Goal: Information Seeking & Learning: Learn about a topic

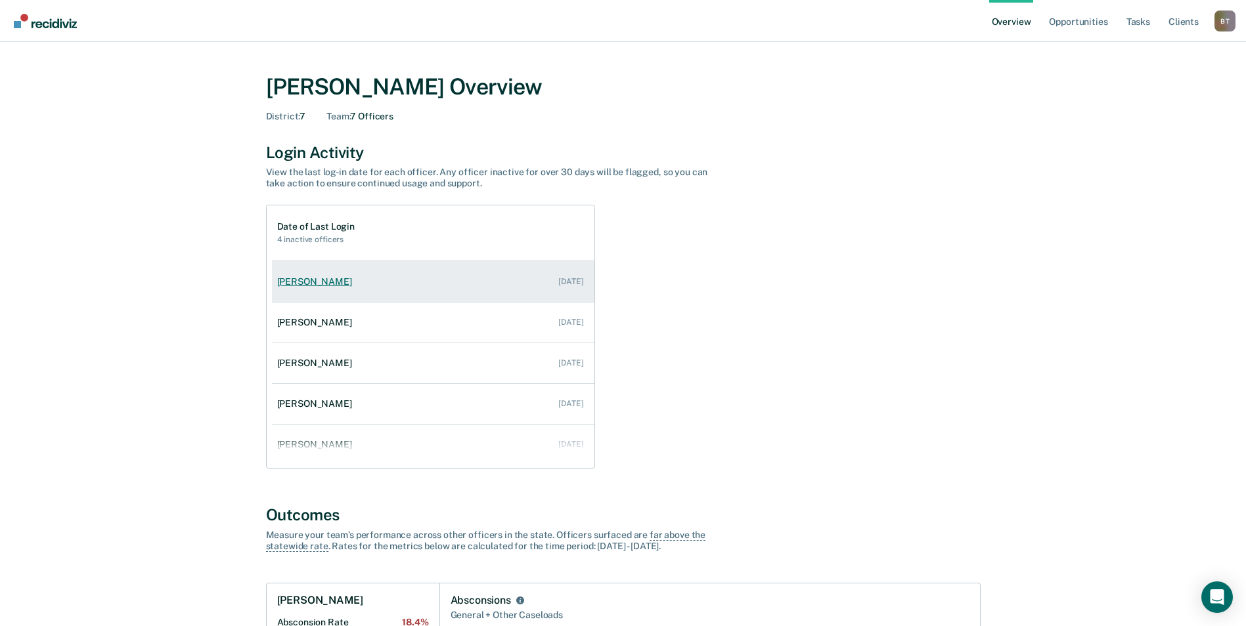
click at [327, 282] on div "[PERSON_NAME]" at bounding box center [317, 281] width 80 height 11
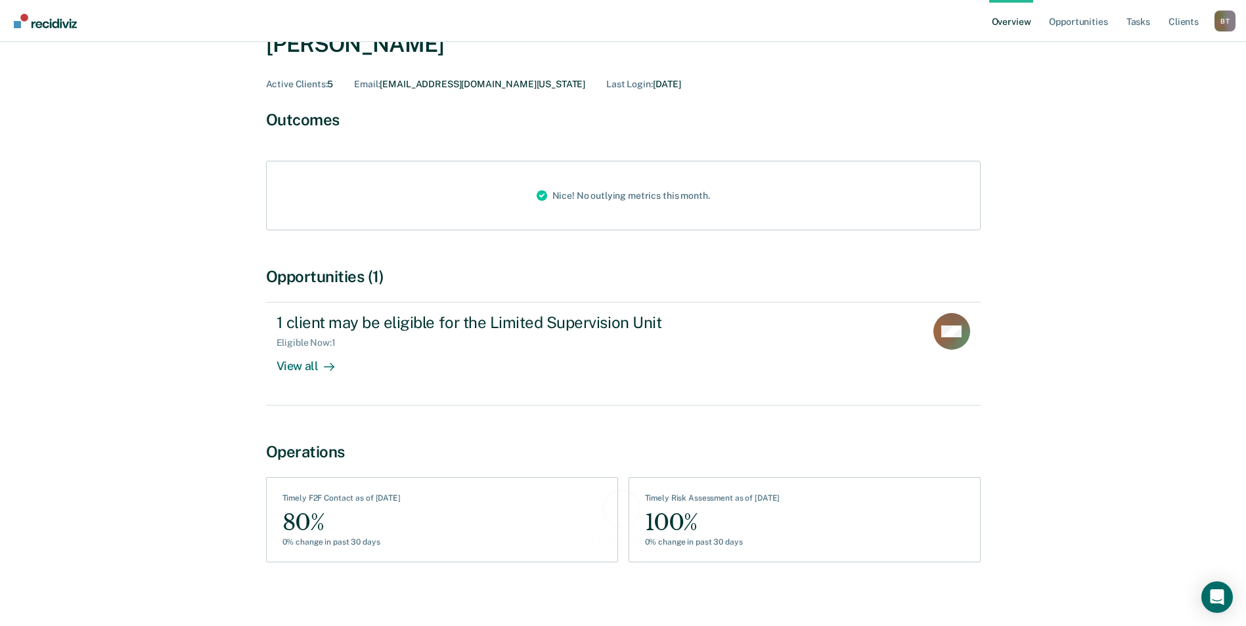
scroll to position [85, 0]
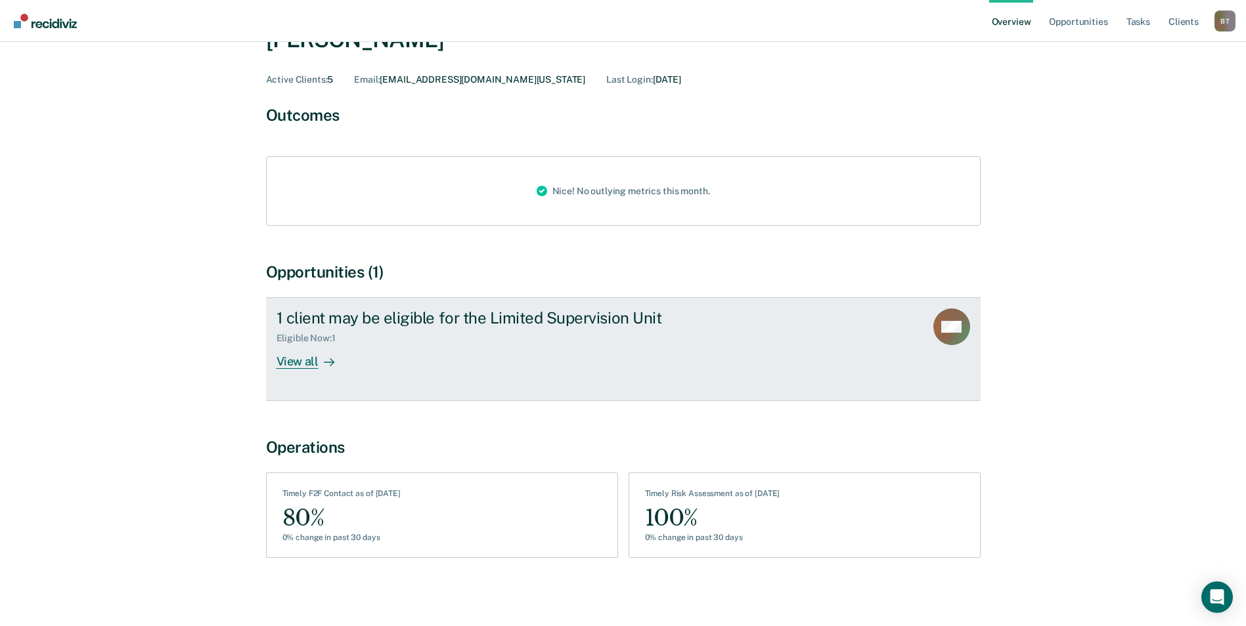
click at [299, 362] on div "View all" at bounding box center [313, 357] width 74 height 26
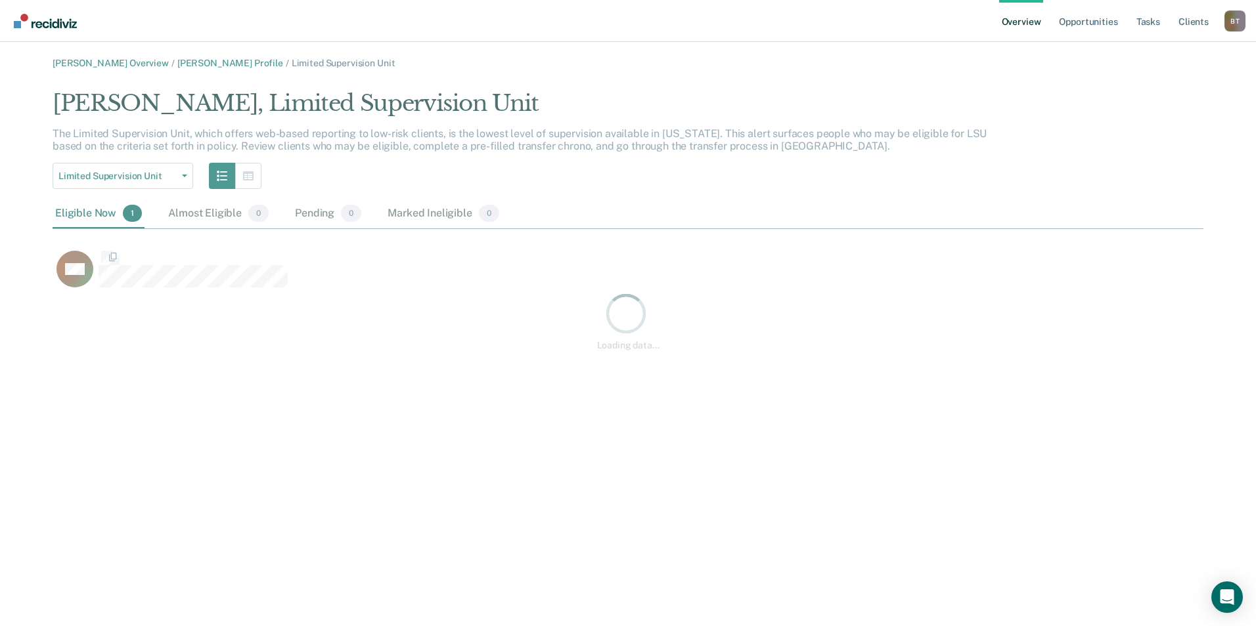
scroll to position [203, 1141]
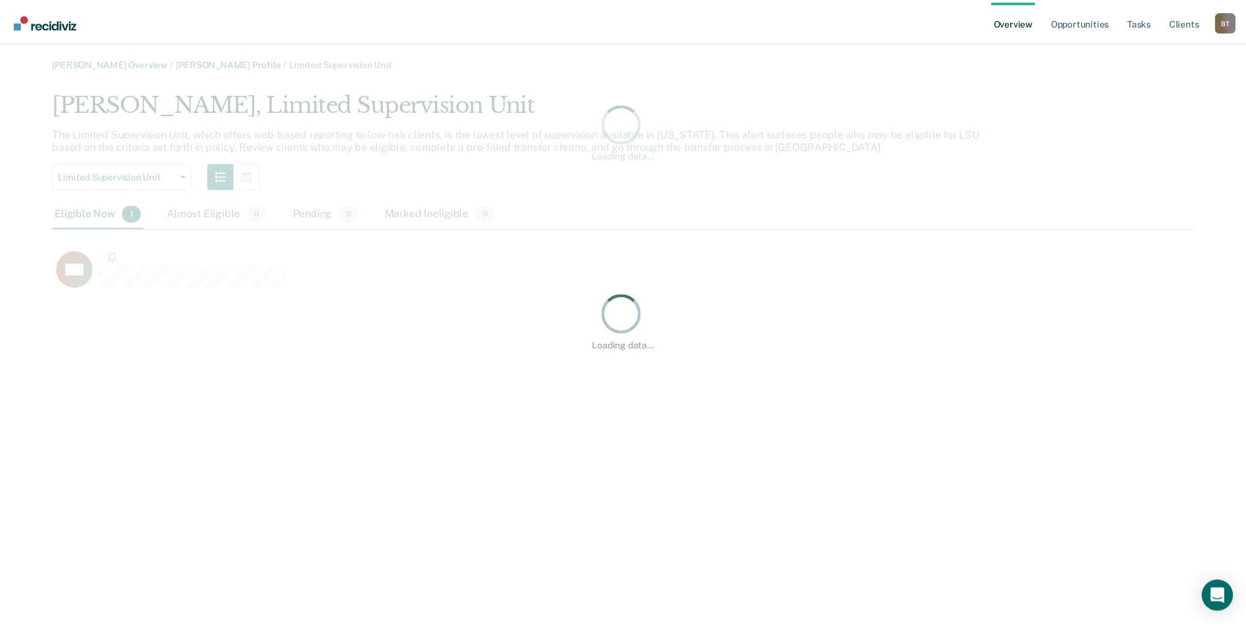
scroll to position [203, 1141]
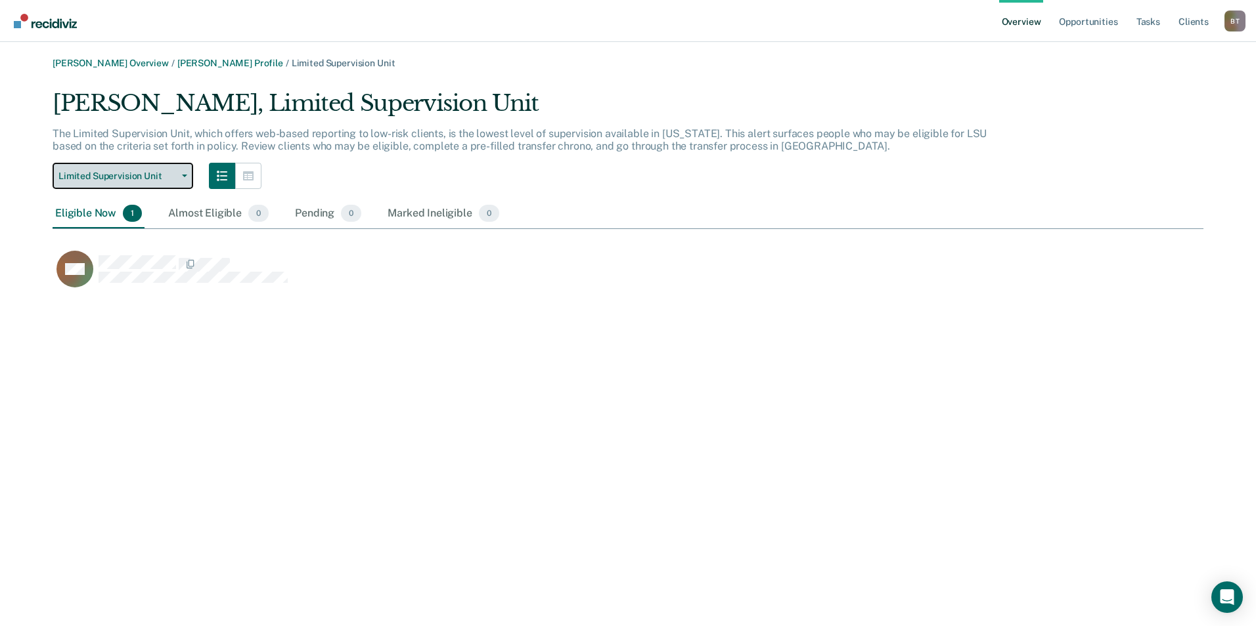
click at [186, 175] on icon "button" at bounding box center [184, 176] width 5 height 3
click at [152, 202] on div "Limited Supervision Unit" at bounding box center [120, 202] width 114 height 21
click at [183, 175] on icon "button" at bounding box center [184, 176] width 5 height 3
click at [217, 63] on link "[PERSON_NAME] Profile" at bounding box center [230, 63] width 106 height 11
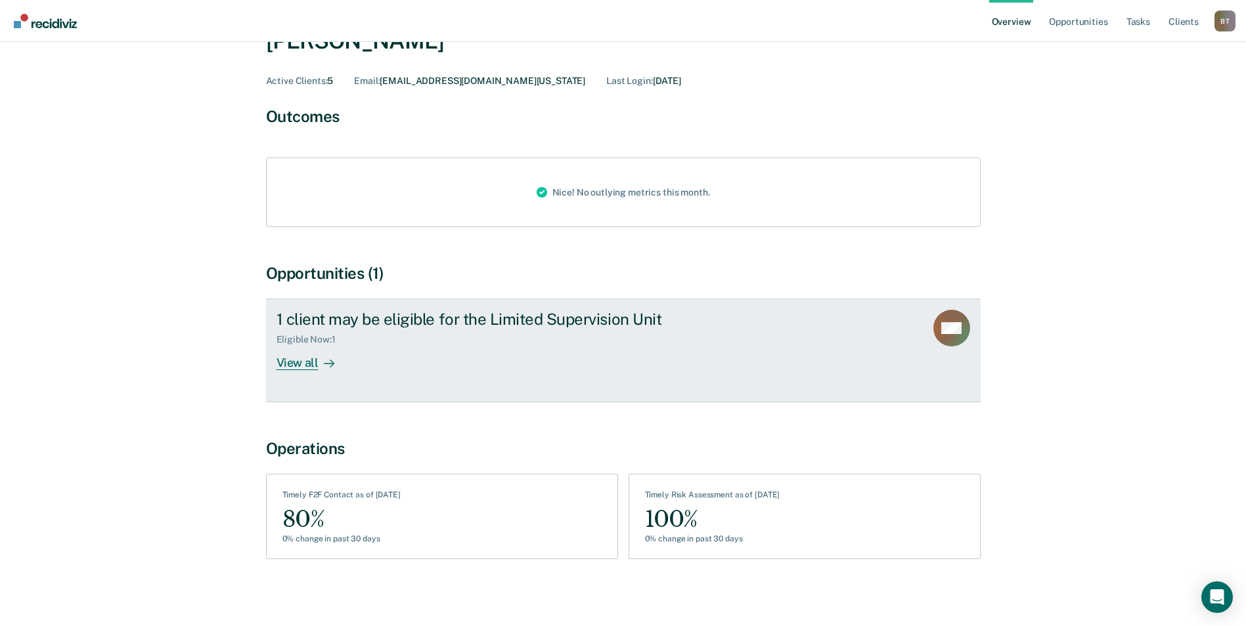
scroll to position [85, 0]
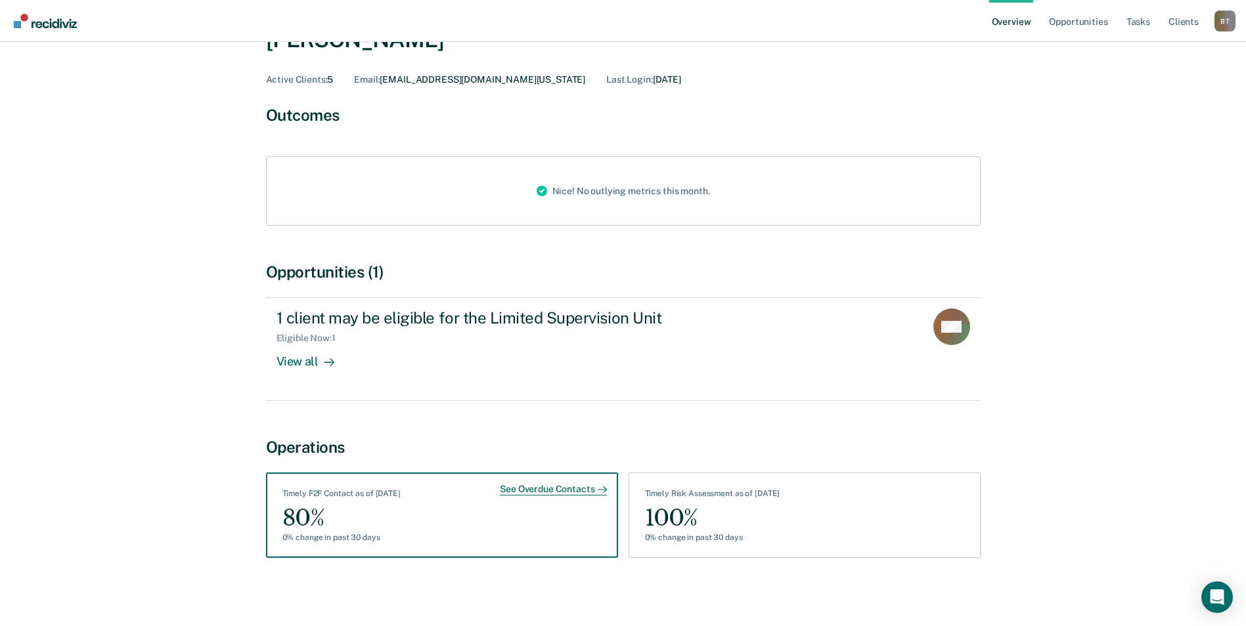
click at [538, 487] on div "See Overdue Contacts" at bounding box center [553, 490] width 106 height 12
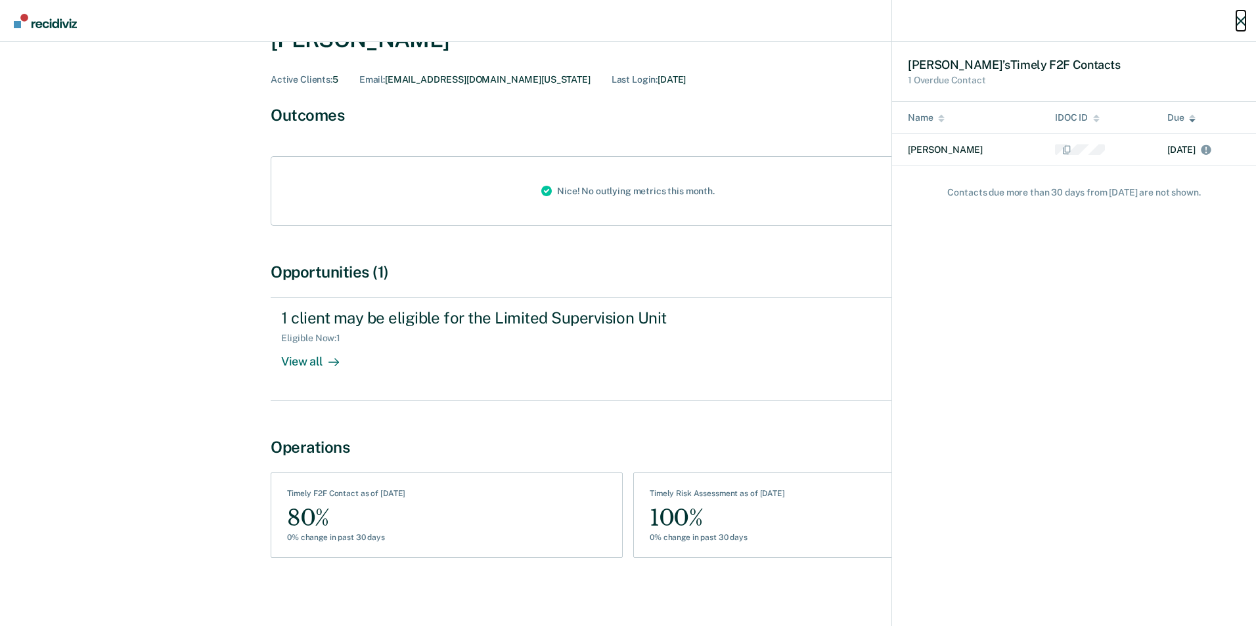
click at [1242, 18] on icon "button" at bounding box center [1240, 20] width 9 height 9
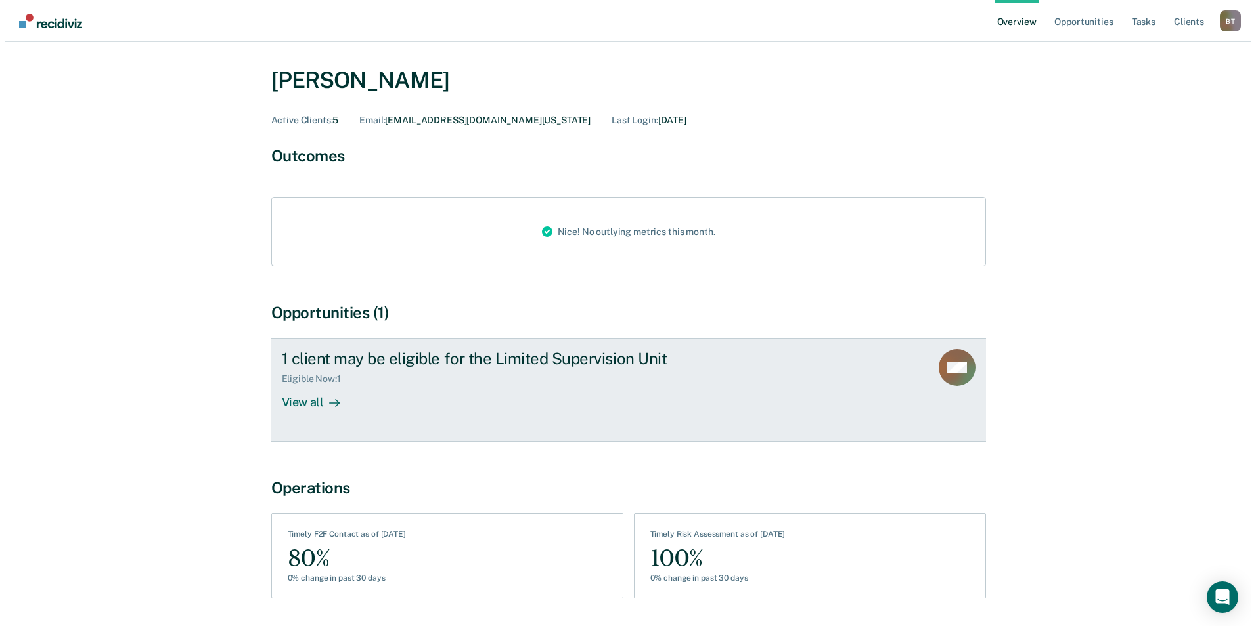
scroll to position [0, 0]
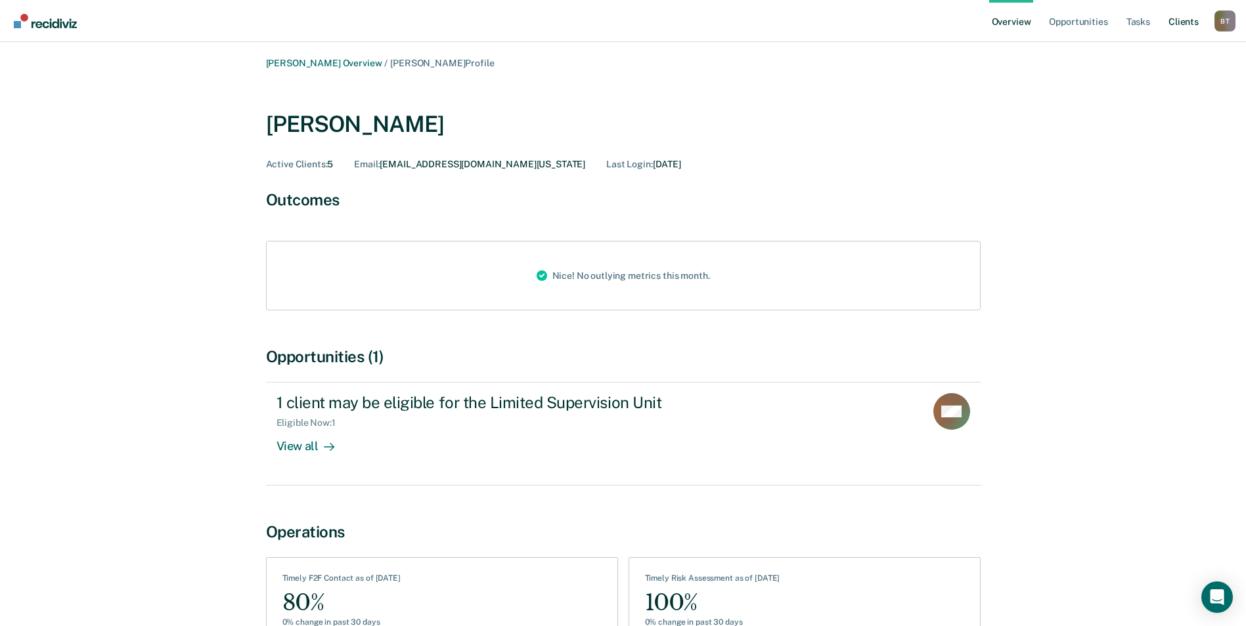
click at [1190, 17] on link "Client s" at bounding box center [1183, 21] width 35 height 42
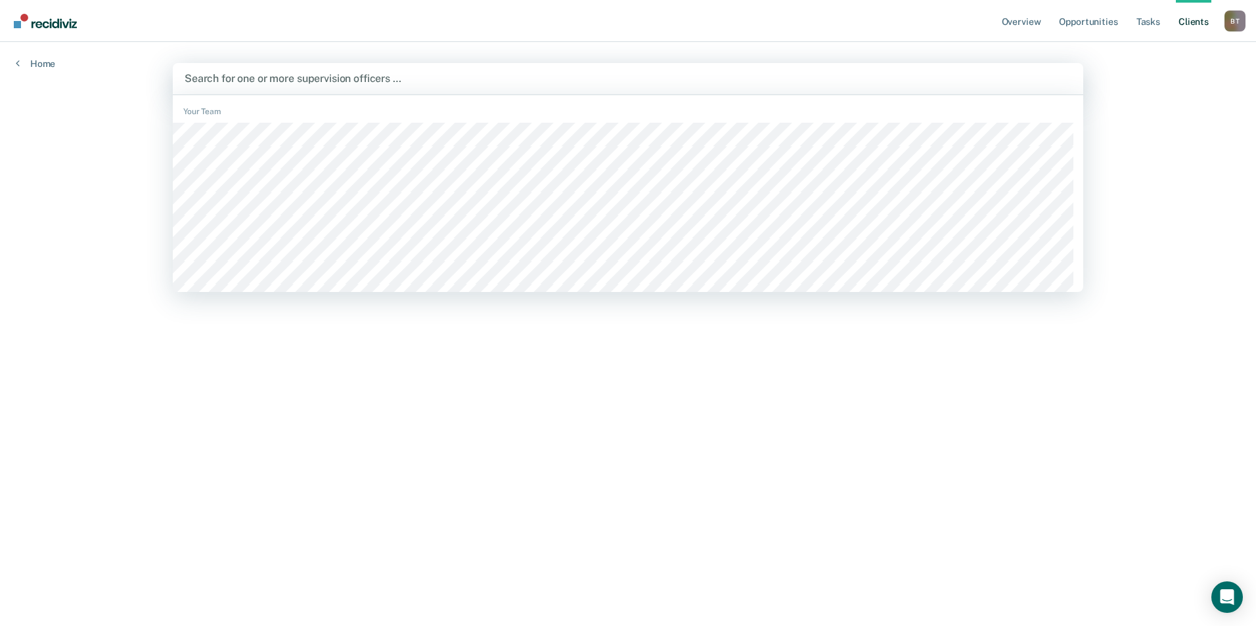
click at [226, 80] on div at bounding box center [628, 78] width 886 height 15
